Goal: Entertainment & Leisure: Consume media (video, audio)

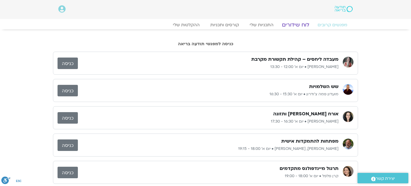
click at [291, 25] on link "לוח שידורים" at bounding box center [295, 25] width 40 height 6
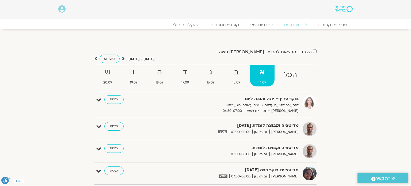
click at [122, 59] on icon at bounding box center [123, 58] width 3 height 5
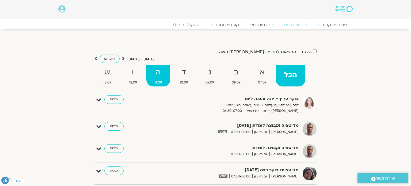
click at [160, 76] on strong "ה" at bounding box center [158, 72] width 24 height 12
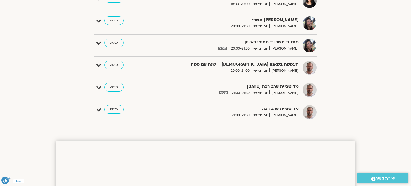
scroll to position [385, 0]
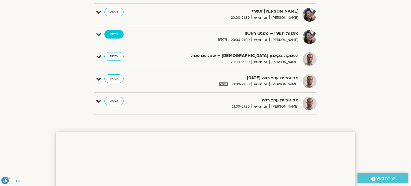
click at [111, 30] on link "כניסה" at bounding box center [113, 34] width 19 height 9
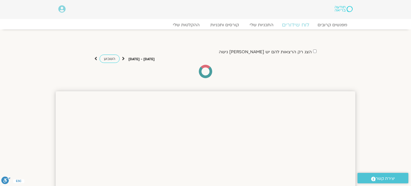
click at [298, 23] on link "לוח שידורים" at bounding box center [295, 25] width 40 height 6
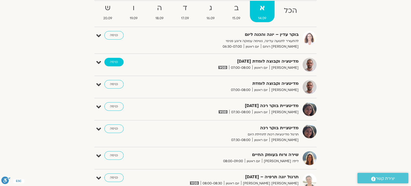
click at [111, 61] on link "כניסה" at bounding box center [113, 62] width 19 height 9
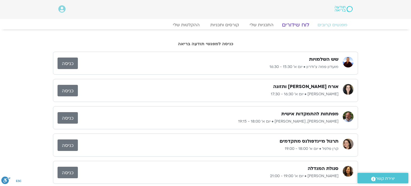
click at [294, 24] on link "לוח שידורים" at bounding box center [295, 25] width 40 height 6
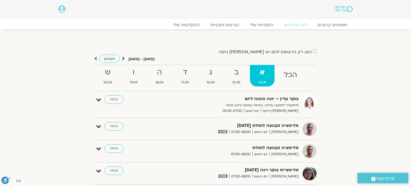
click at [122, 60] on icon at bounding box center [123, 58] width 3 height 5
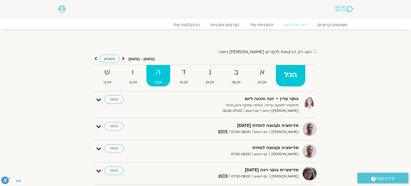
click at [156, 72] on strong "ה" at bounding box center [158, 72] width 24 height 12
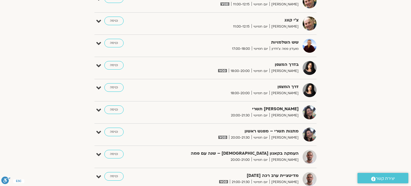
scroll to position [289, 0]
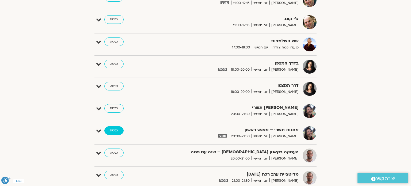
click at [115, 129] on link "כניסה" at bounding box center [113, 130] width 19 height 9
